Goal: Task Accomplishment & Management: Manage account settings

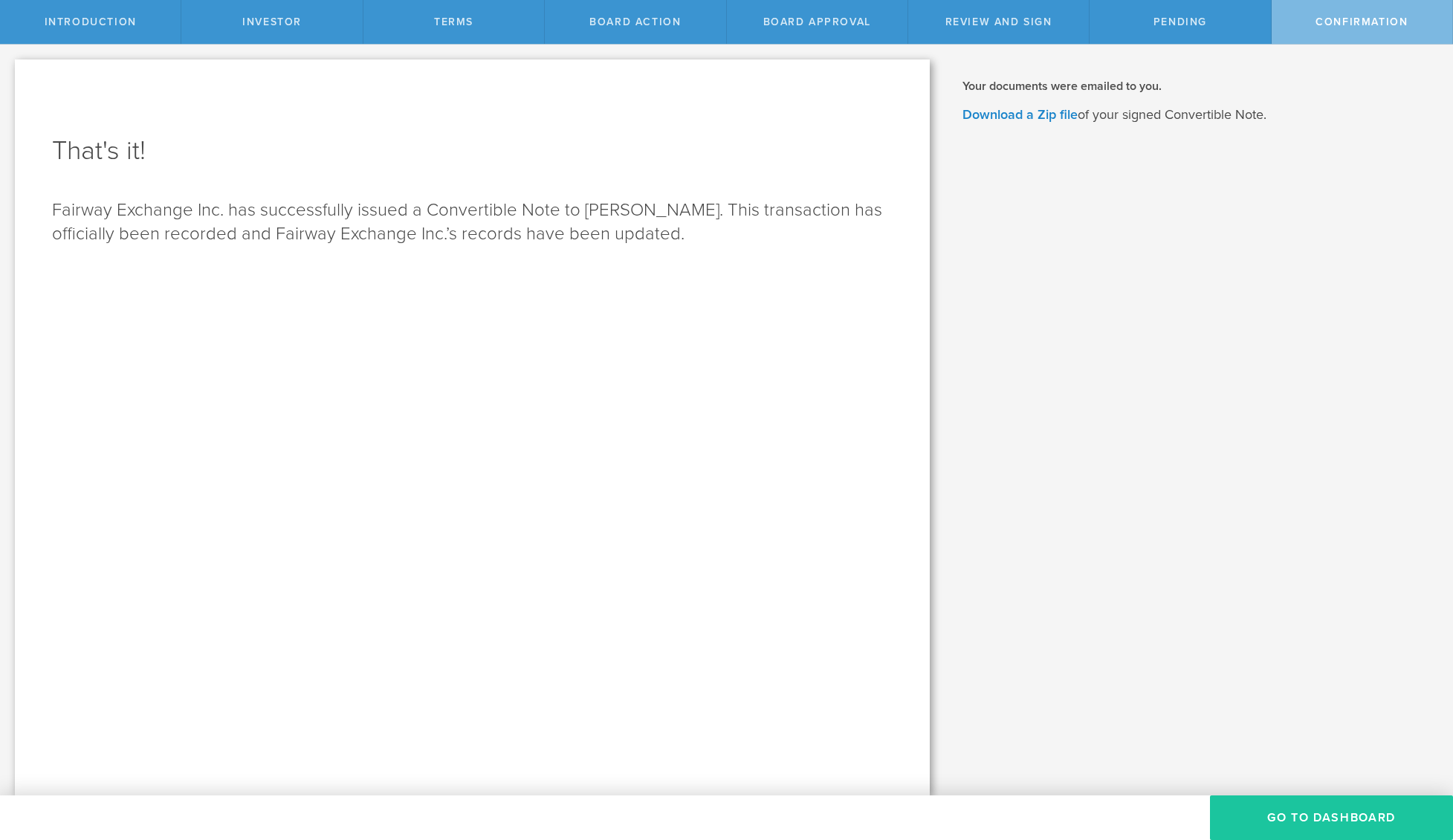
click at [1315, 807] on button "Go To Dashboard" at bounding box center [1332, 817] width 243 height 45
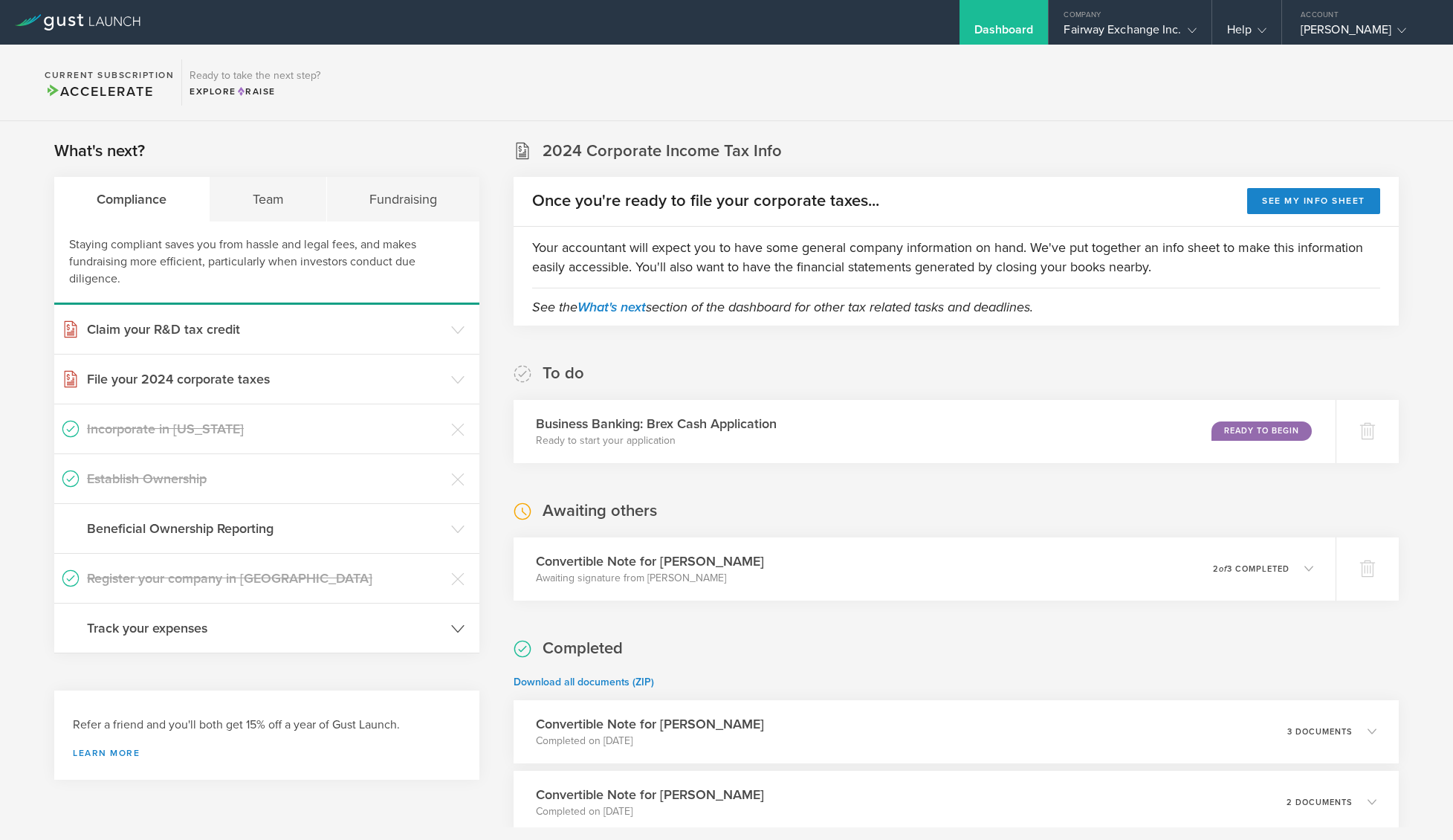
click at [386, 625] on h3 "Track your expenses" at bounding box center [265, 627] width 357 height 19
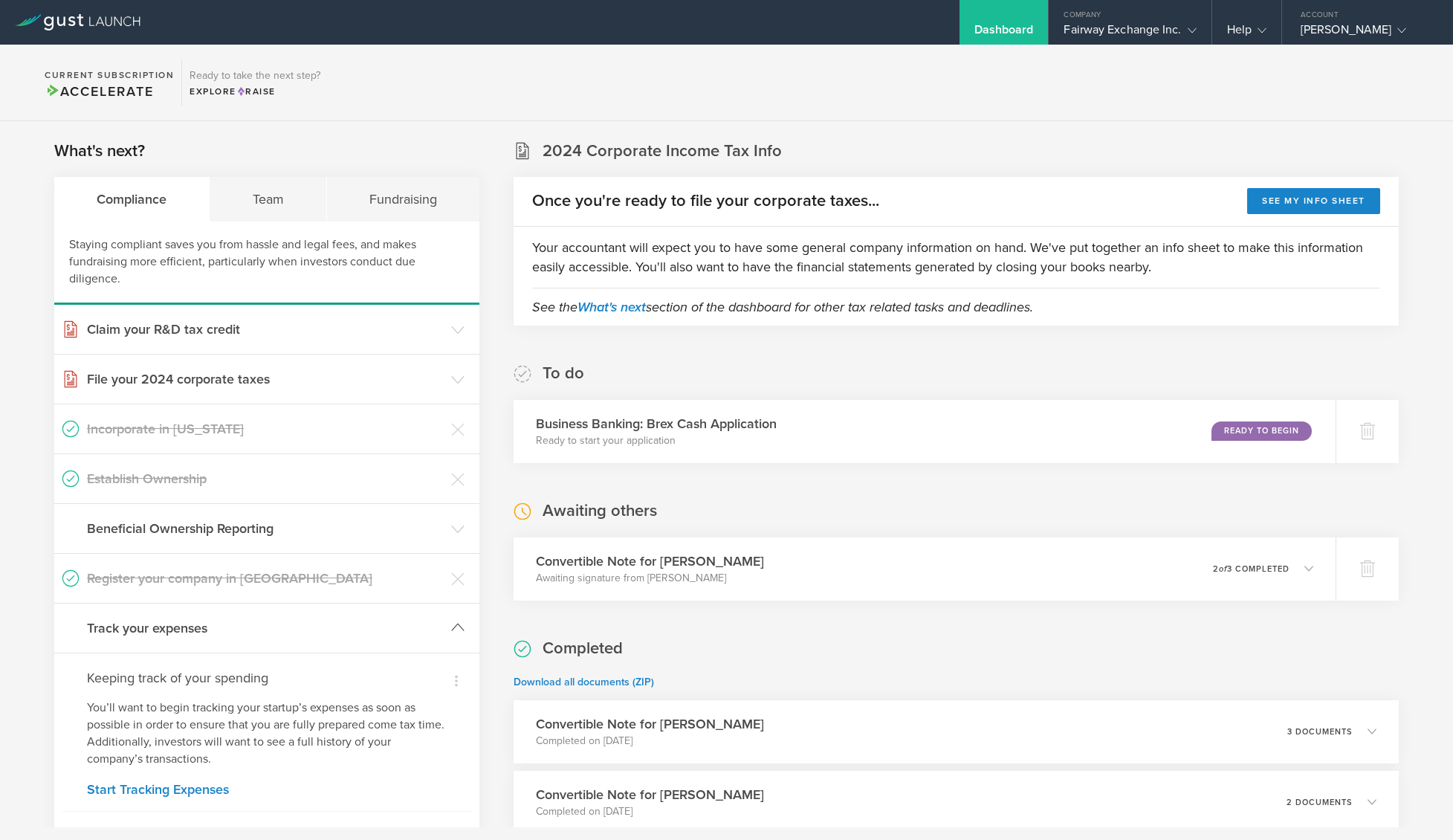
click at [389, 628] on h3 "Track your expenses" at bounding box center [265, 627] width 357 height 19
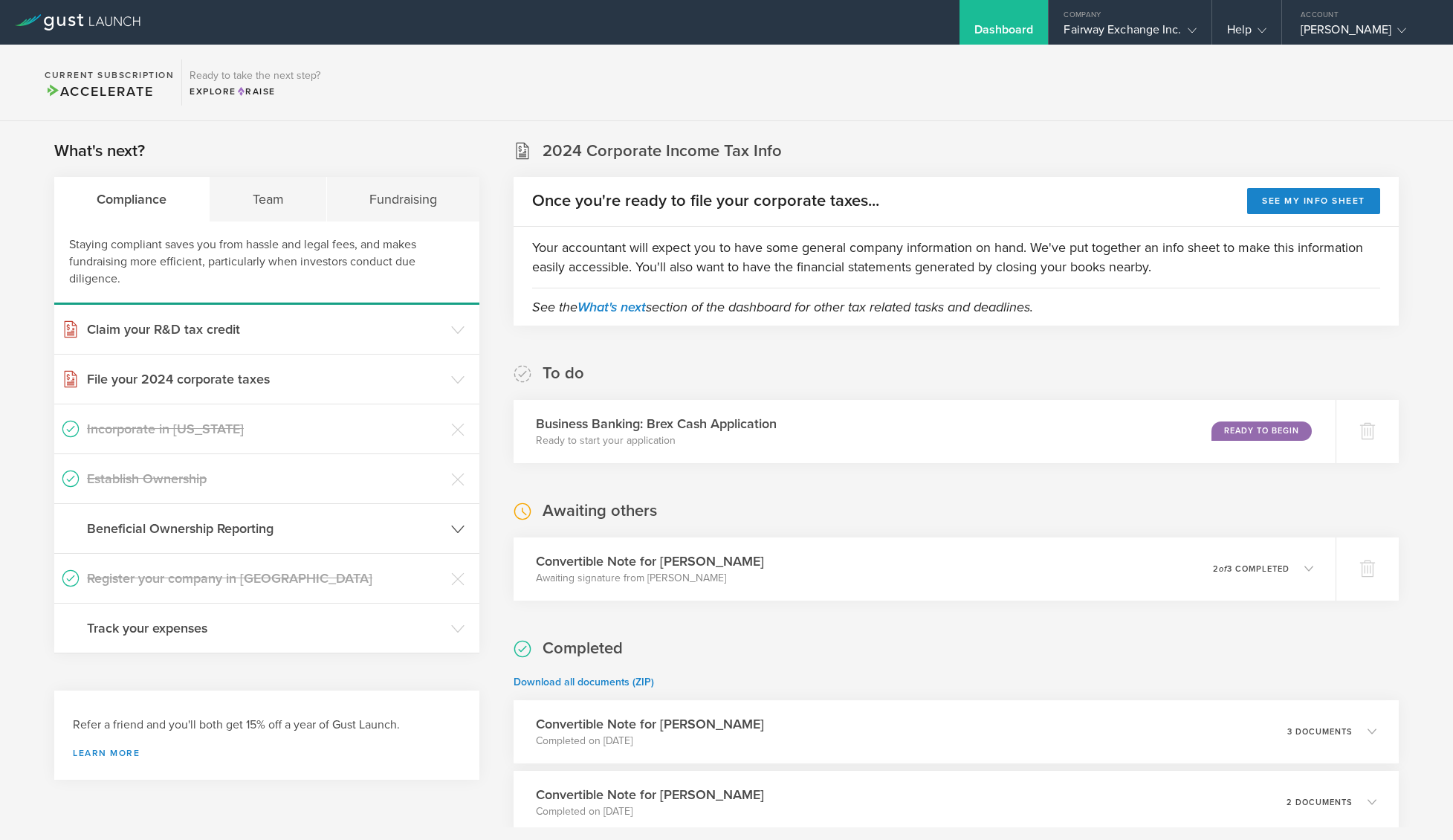
click at [393, 515] on header "Beneficial Ownership Reporting" at bounding box center [267, 529] width 426 height 49
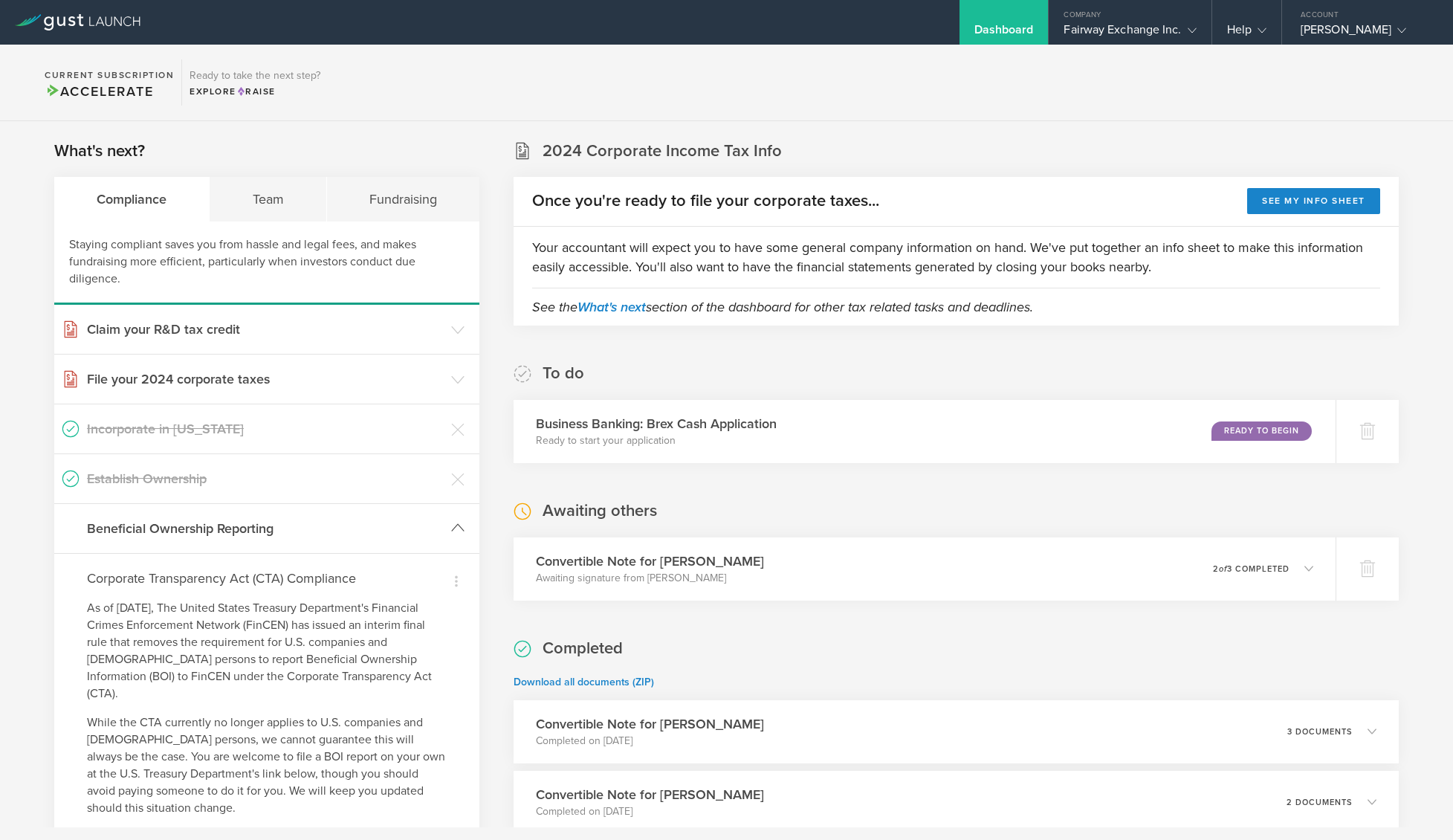
click at [392, 525] on h3 "Beneficial Ownership Reporting" at bounding box center [265, 528] width 357 height 19
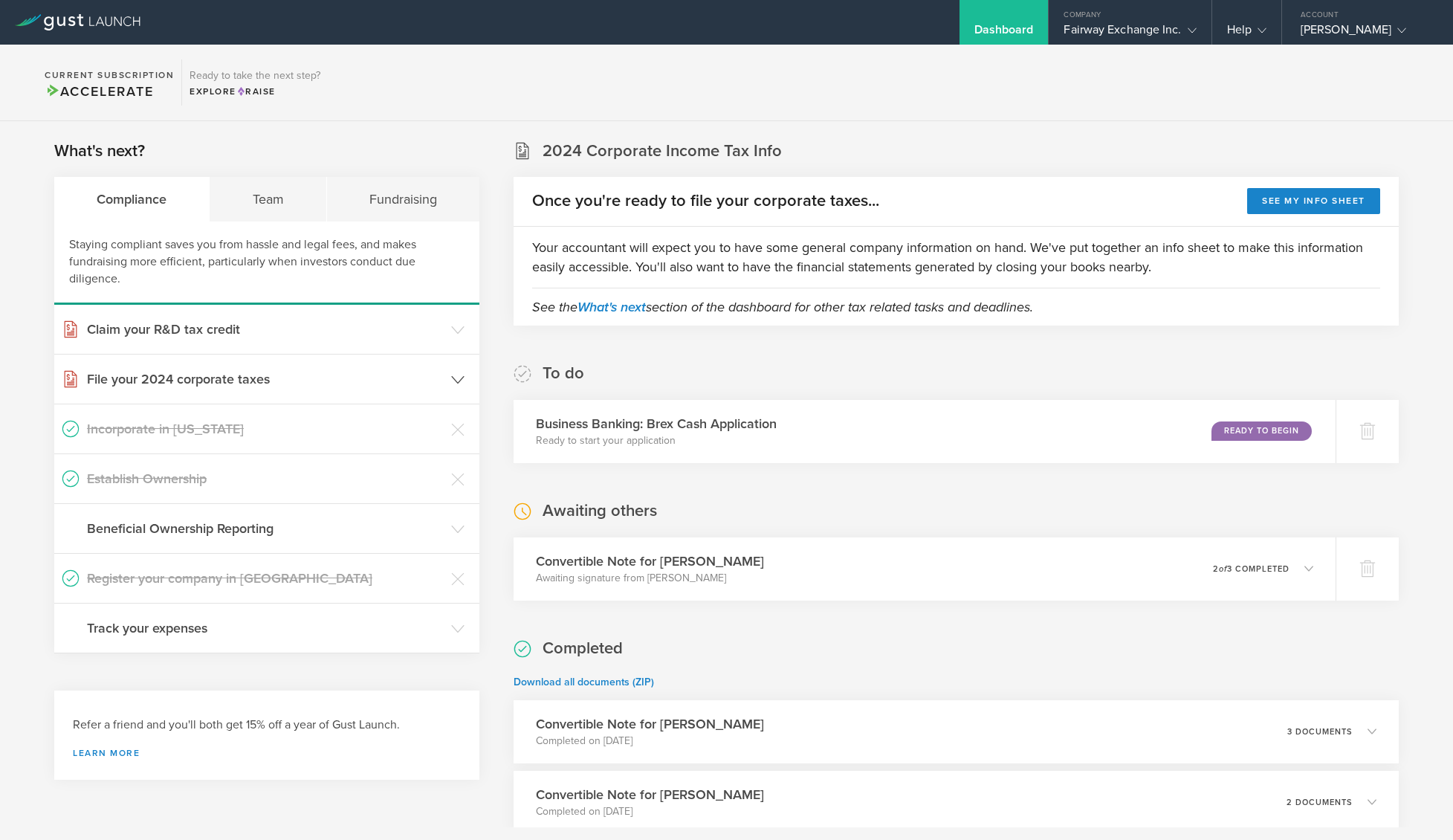
click at [385, 374] on h3 "File your 2024 corporate taxes" at bounding box center [265, 379] width 357 height 19
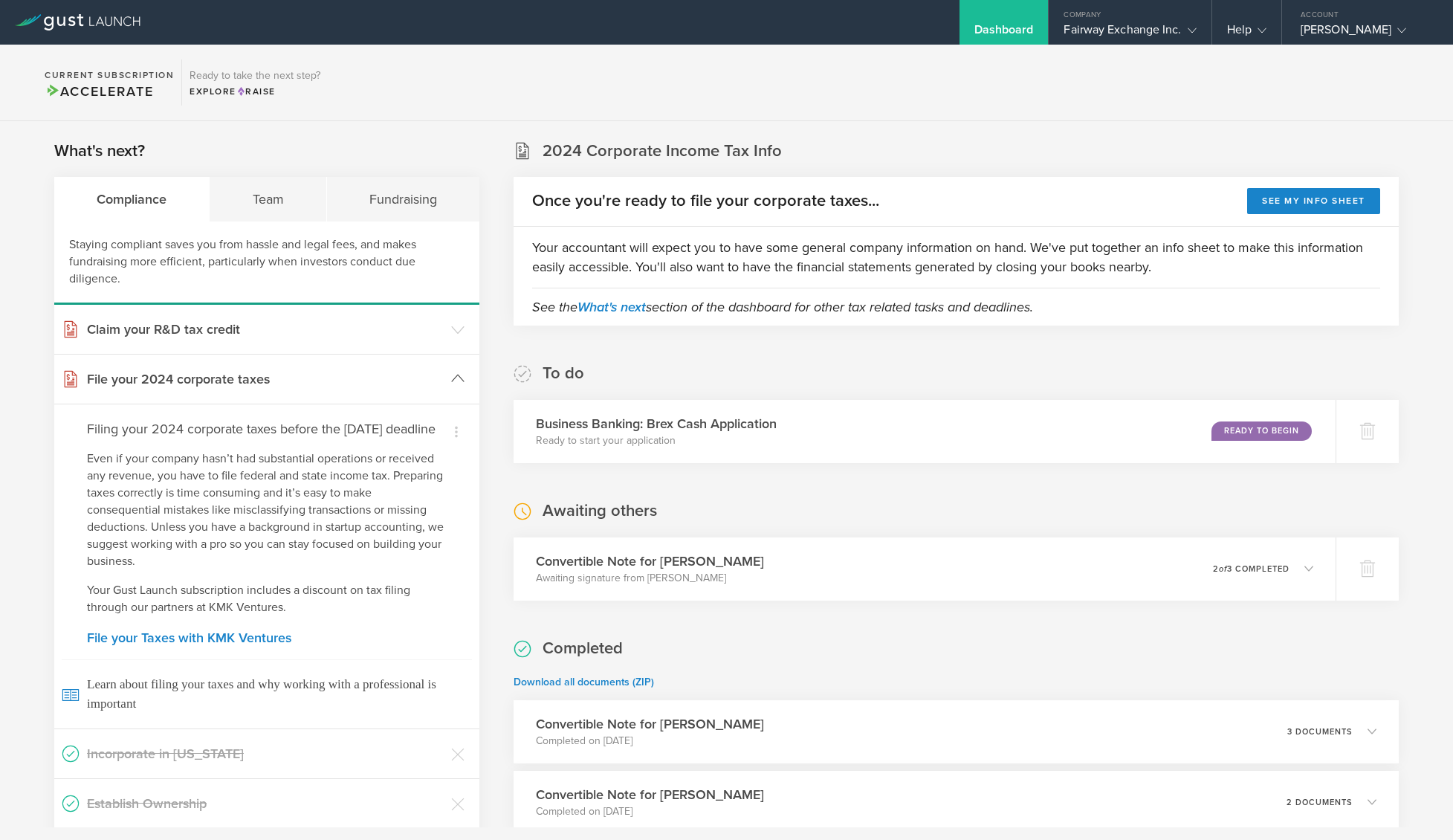
click at [385, 374] on h3 "File your 2024 corporate taxes" at bounding box center [265, 379] width 357 height 19
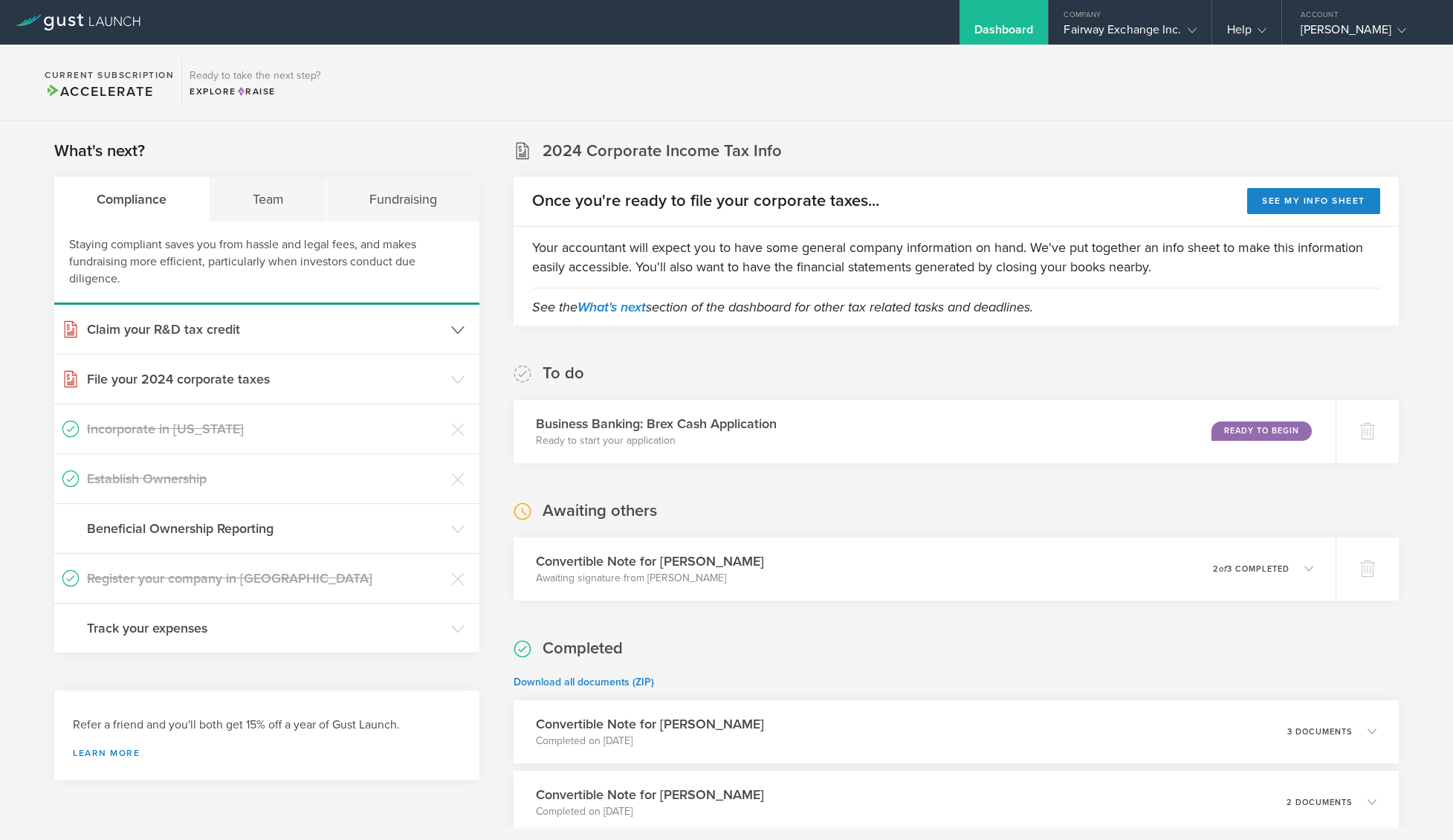
click at [385, 335] on h3 "Claim your R&D tax credit" at bounding box center [265, 329] width 357 height 19
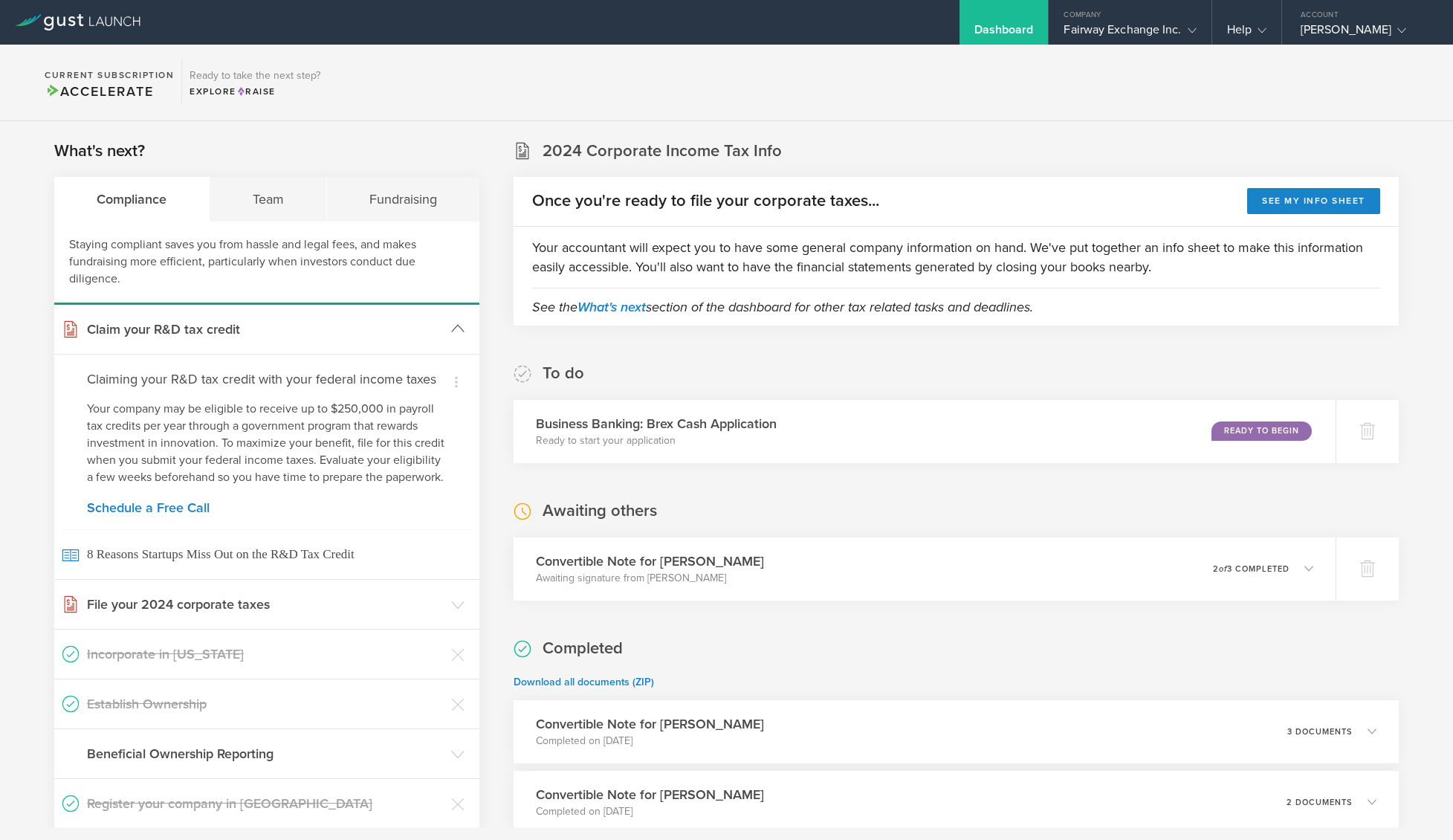
click at [385, 335] on h3 "Claim your R&D tax credit" at bounding box center [265, 329] width 357 height 19
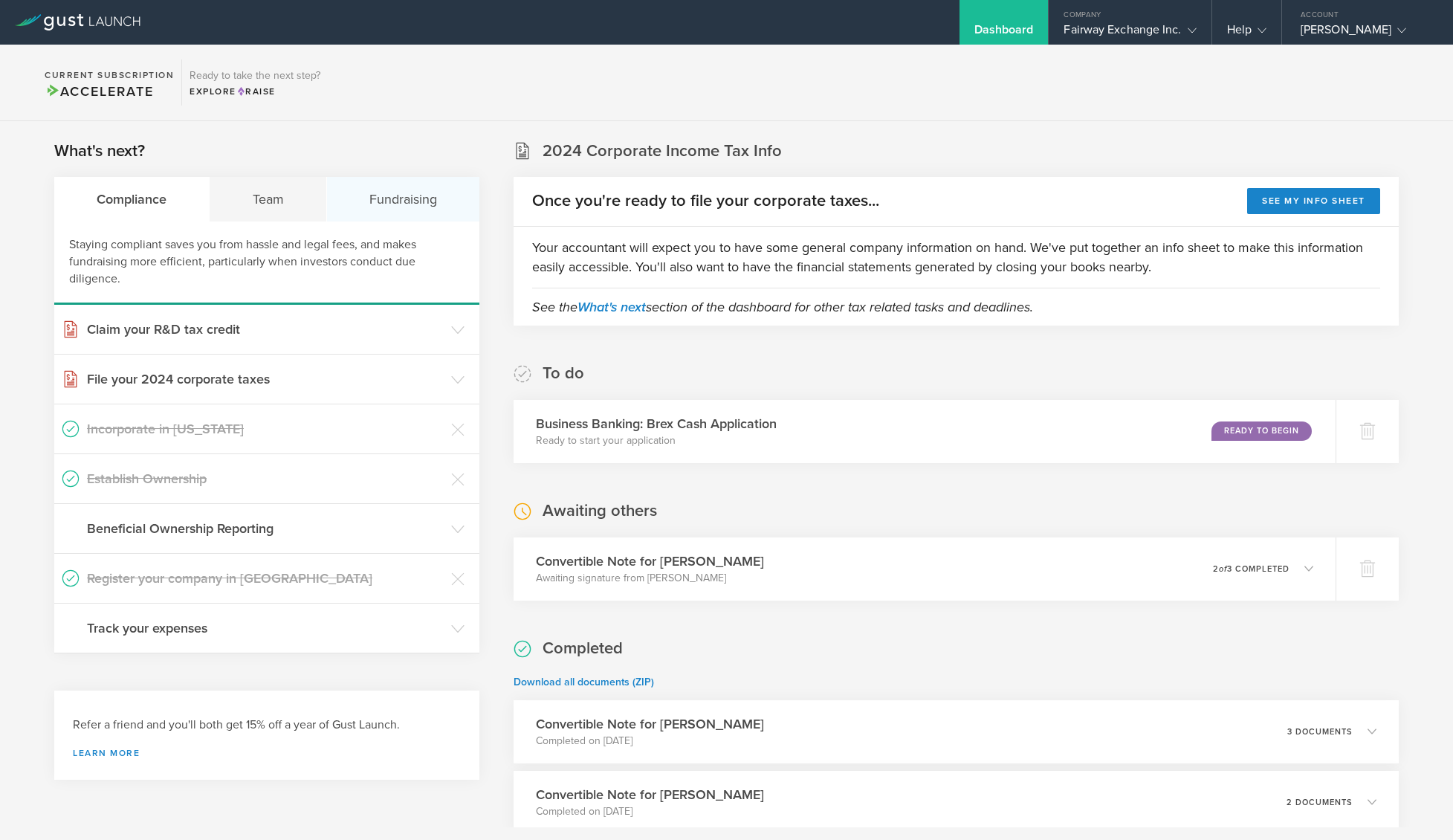
click at [374, 192] on div "Fundraising" at bounding box center [403, 199] width 153 height 45
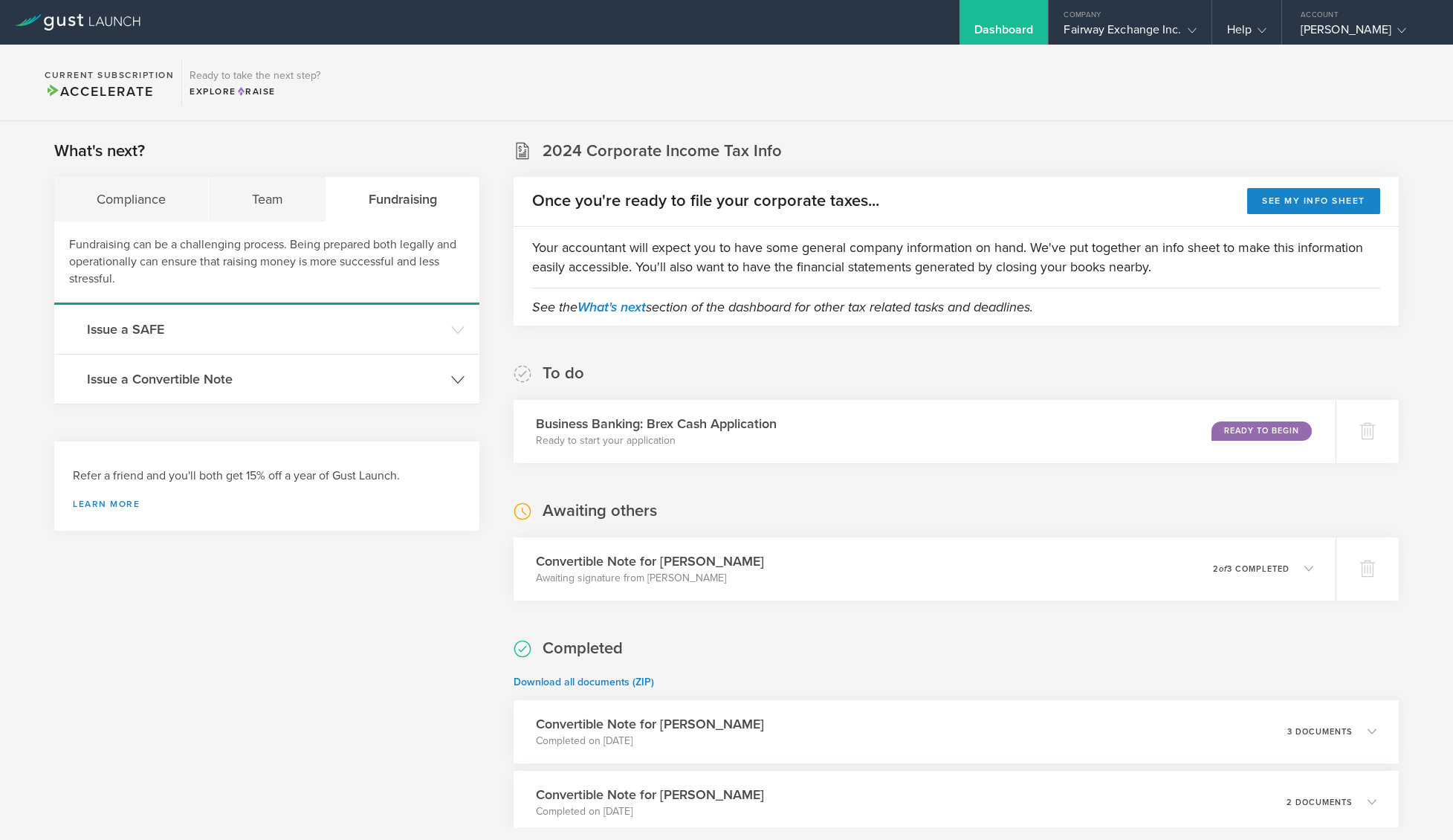
click at [300, 370] on h3 "Issue a Convertible Note" at bounding box center [265, 379] width 357 height 19
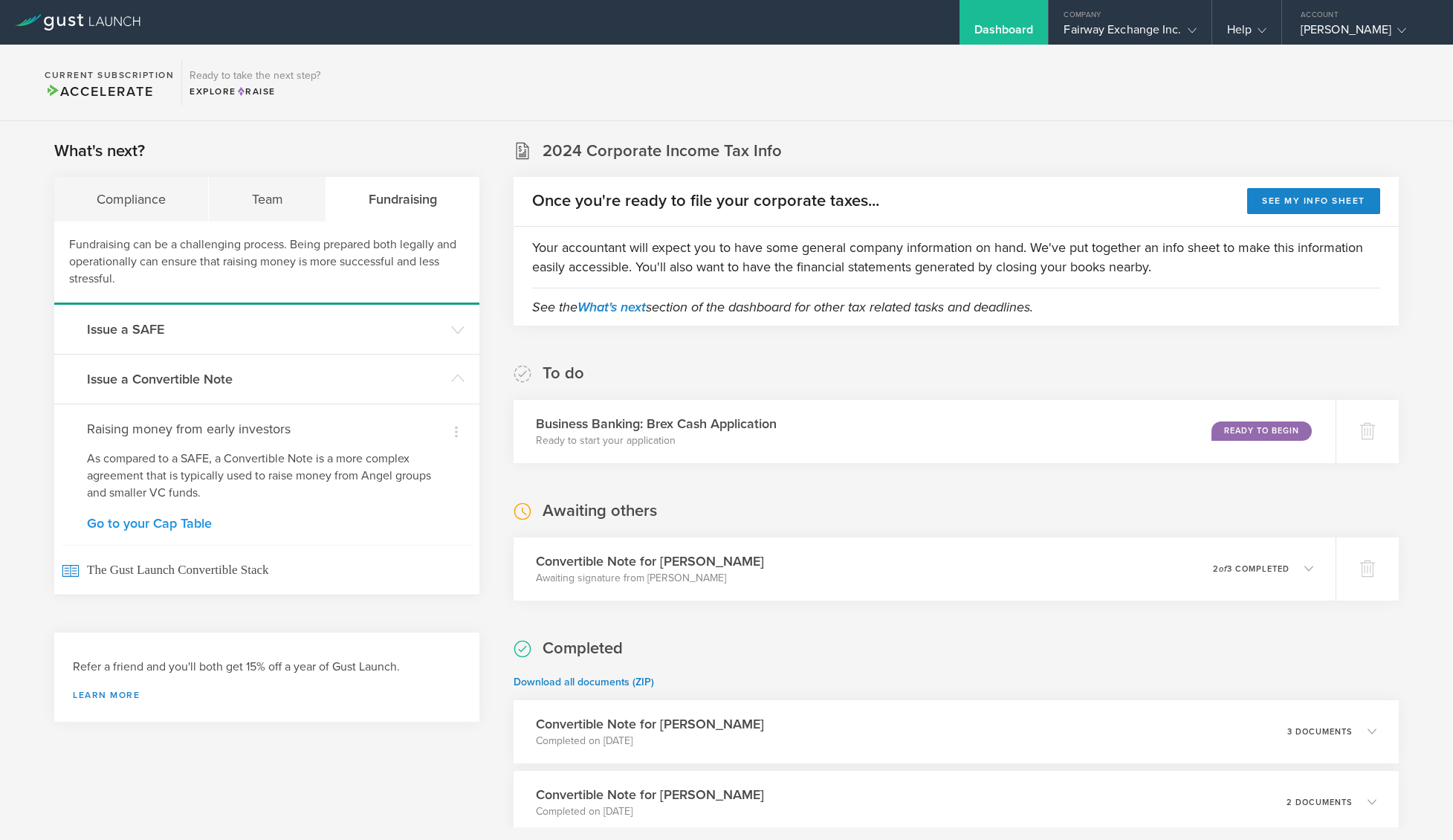
click at [199, 530] on link "Go to your Cap Table" at bounding box center [267, 523] width 360 height 14
